Goal: Navigation & Orientation: Go to known website

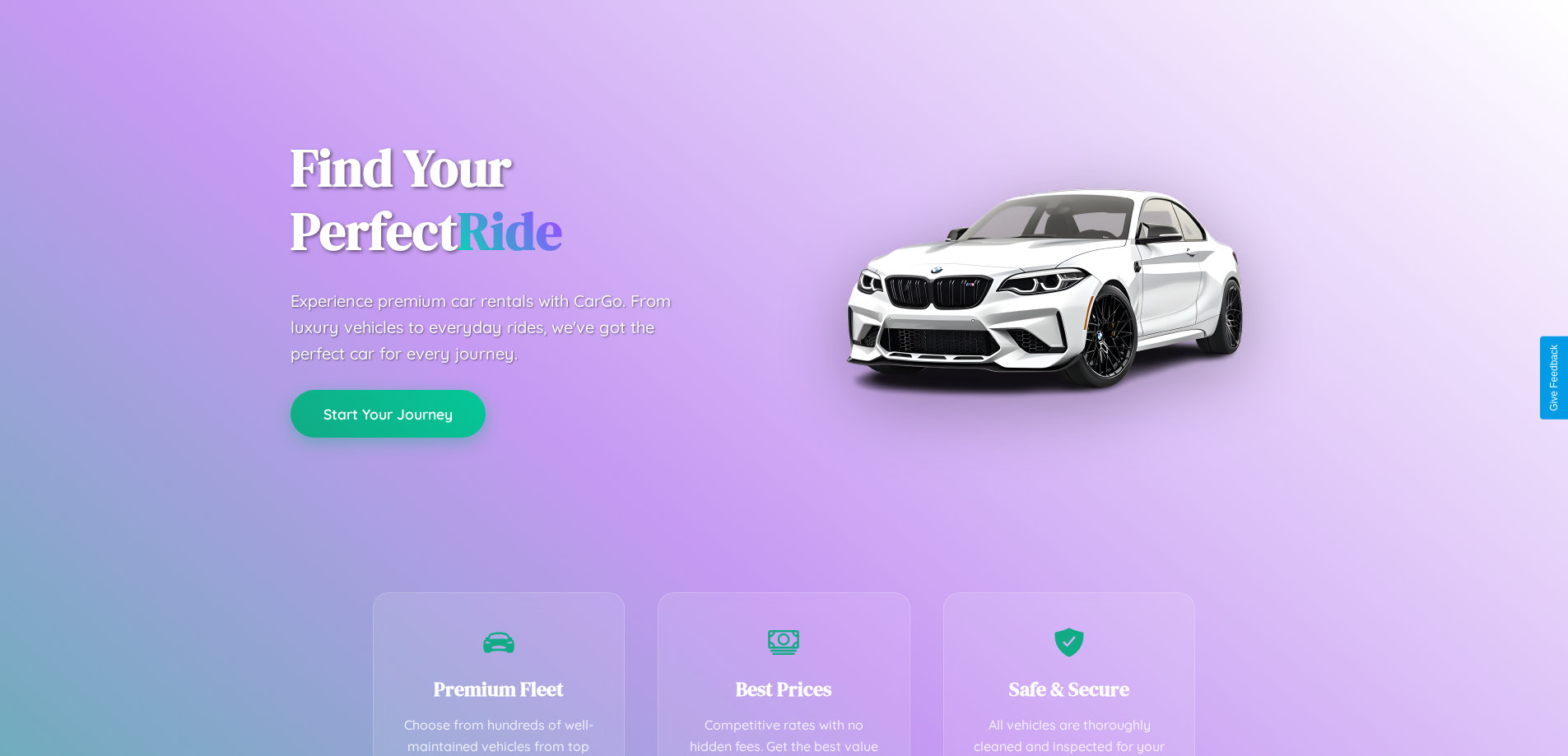
click at [387, 414] on button "Start Your Journey" at bounding box center [388, 413] width 196 height 47
click at [387, 413] on button "Start Your Journey" at bounding box center [388, 413] width 196 height 47
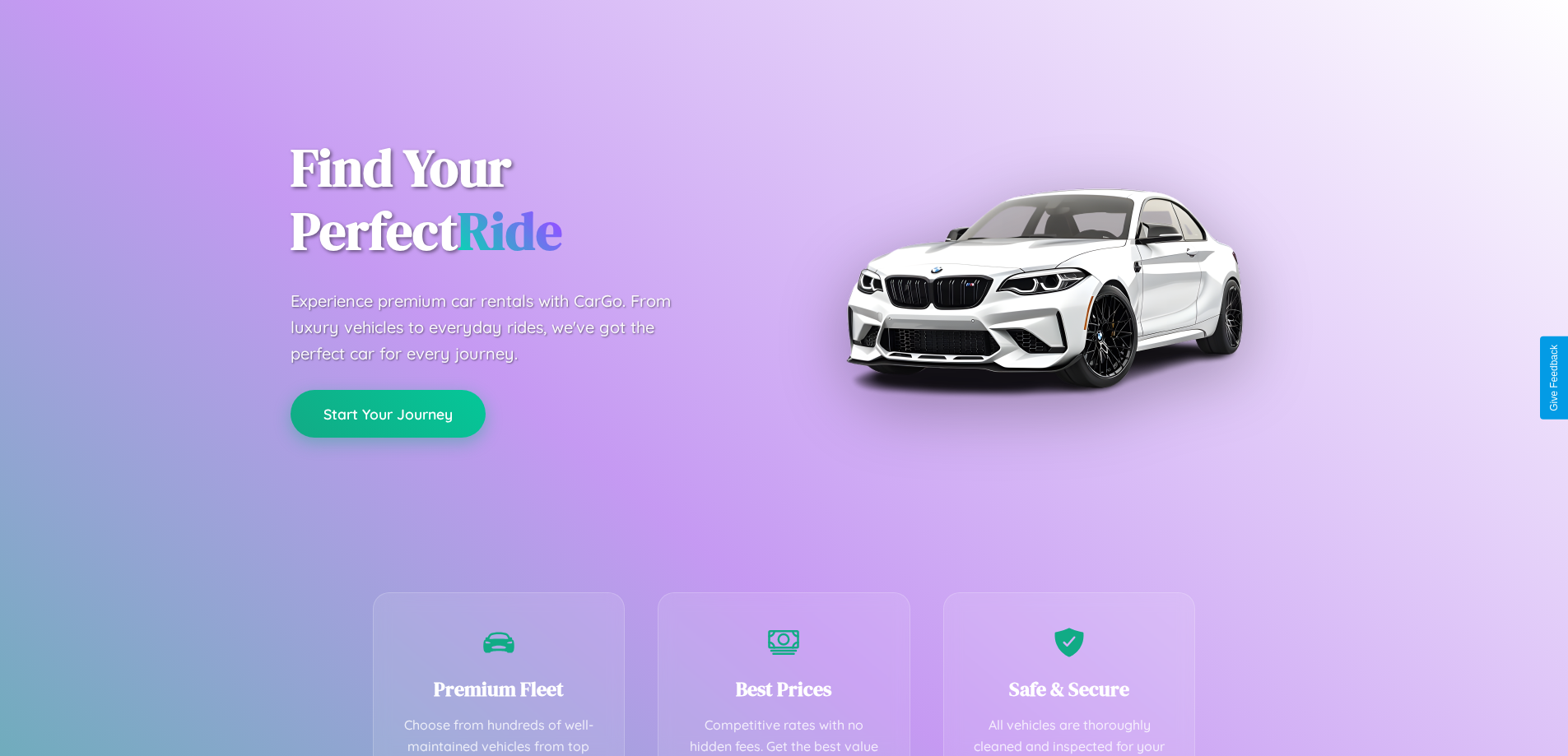
click at [387, 413] on button "Start Your Journey" at bounding box center [388, 413] width 196 height 47
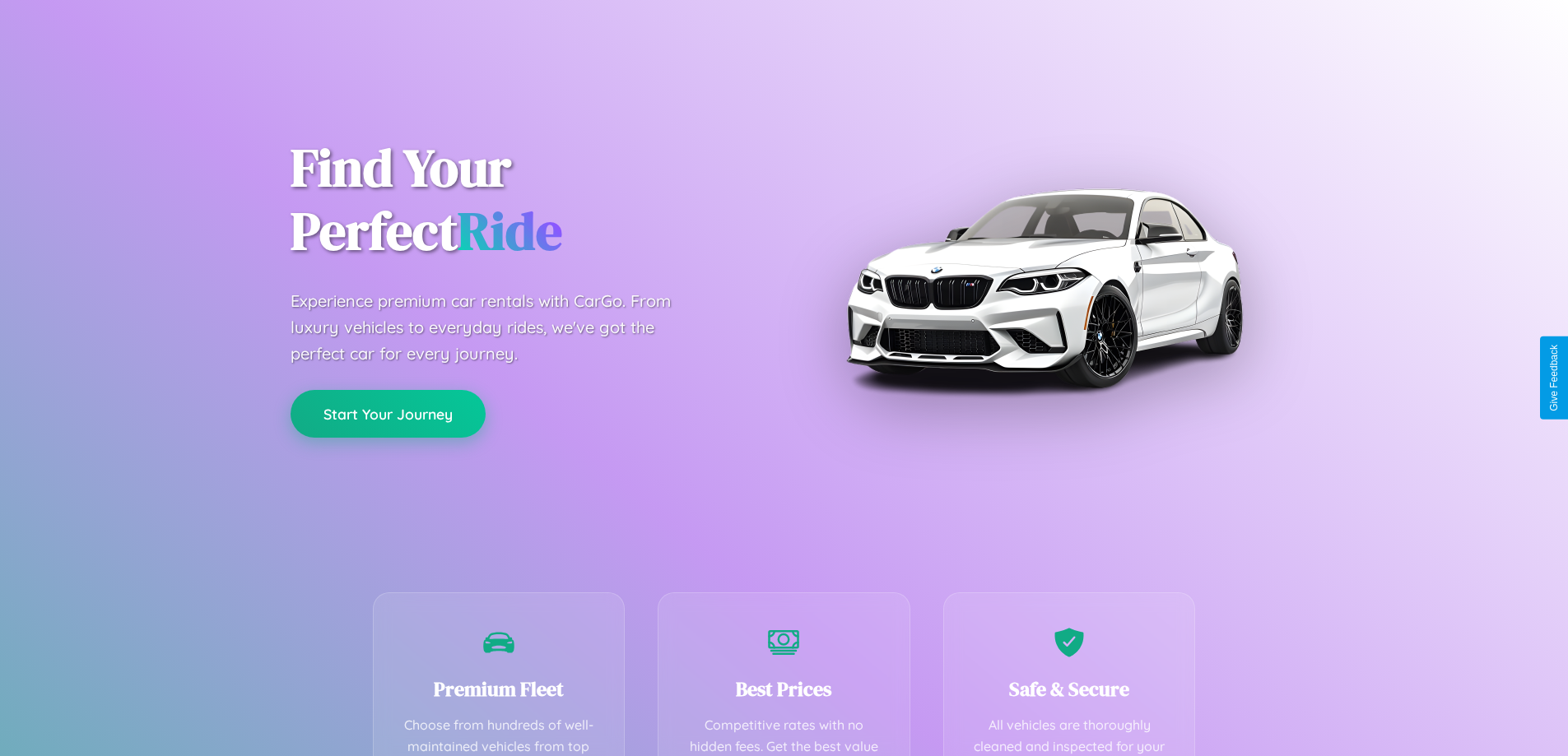
click at [387, 413] on button "Start Your Journey" at bounding box center [388, 413] width 196 height 47
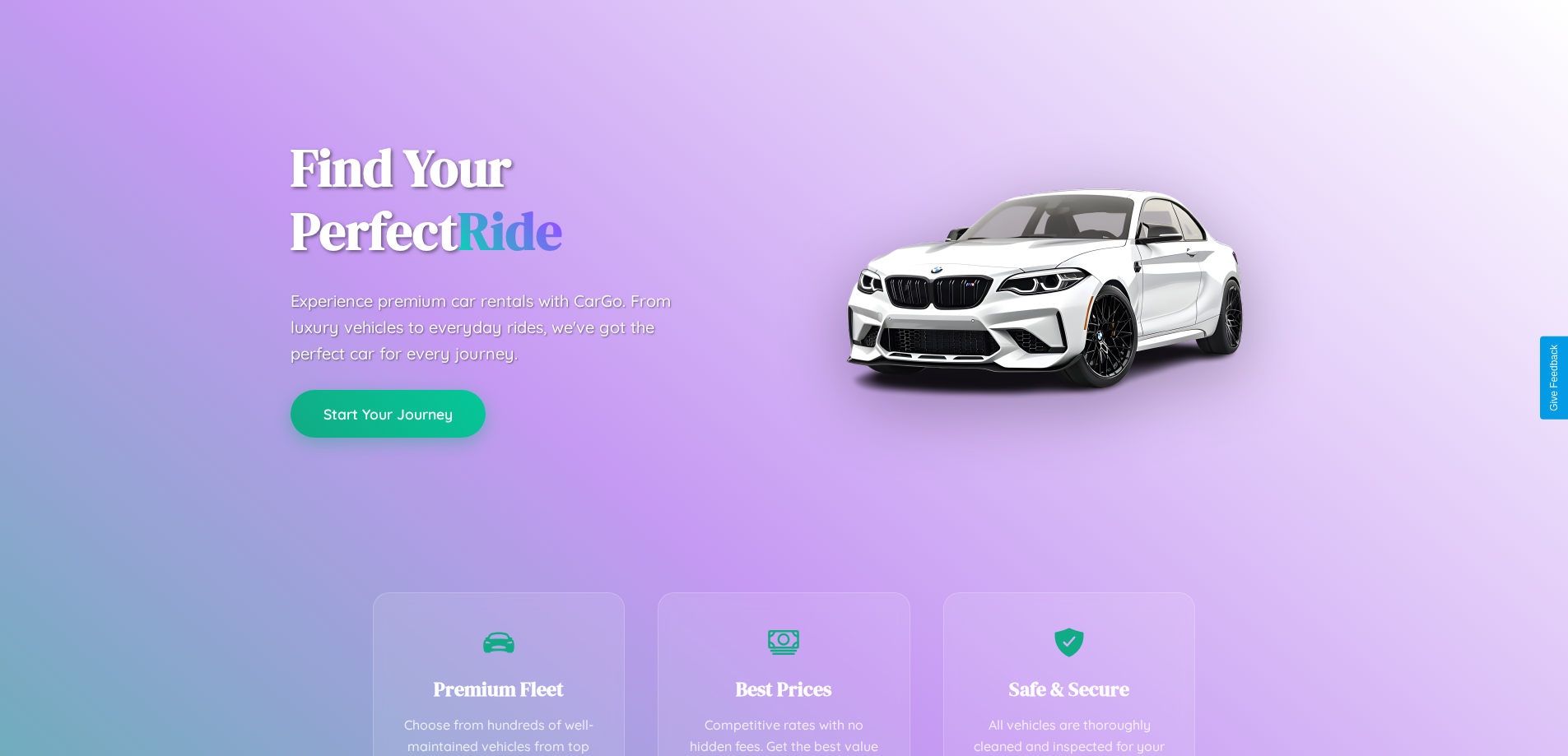
click at [387, 413] on button "Start Your Journey" at bounding box center [388, 413] width 196 height 47
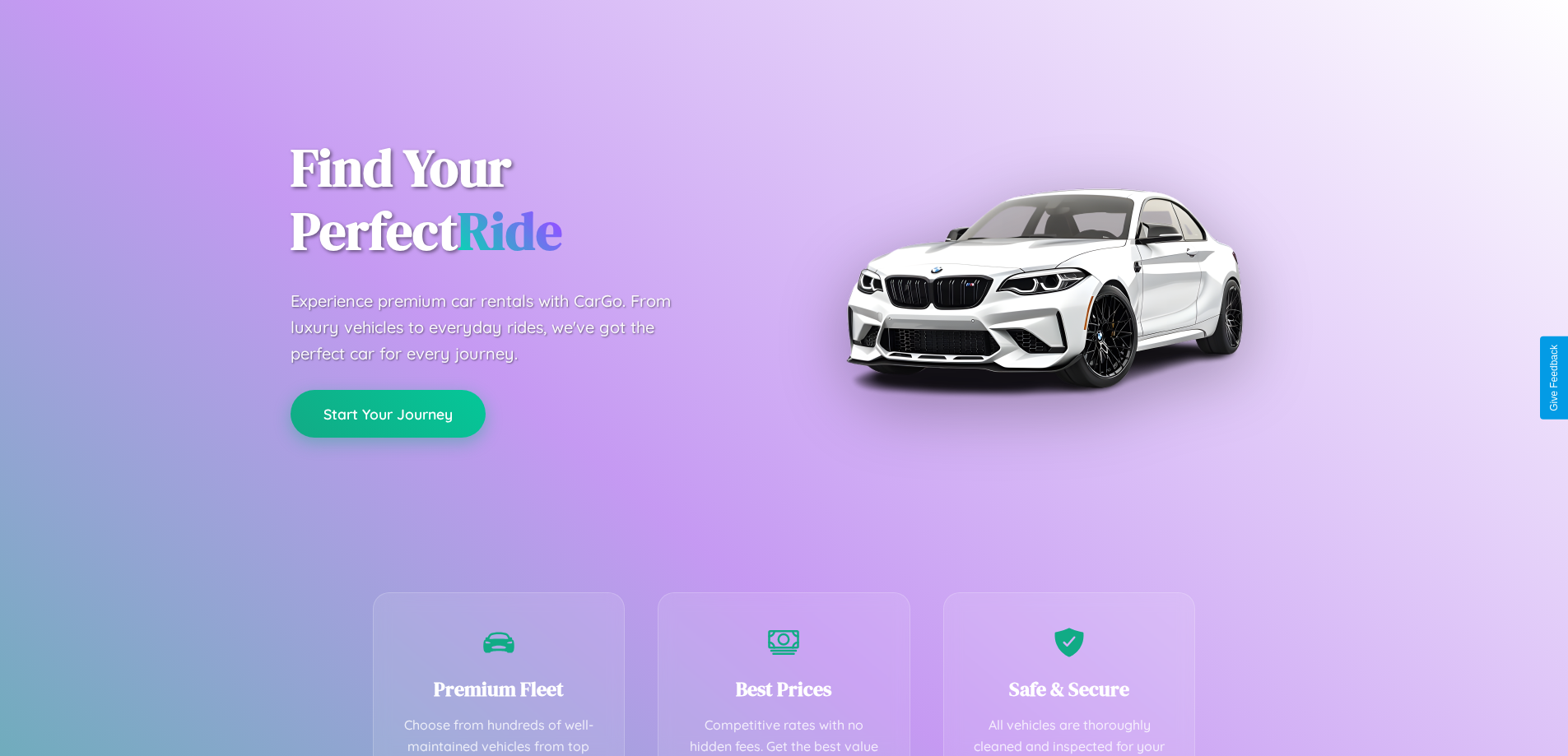
click at [387, 413] on button "Start Your Journey" at bounding box center [388, 413] width 196 height 47
